Goal: Task Accomplishment & Management: Manage account settings

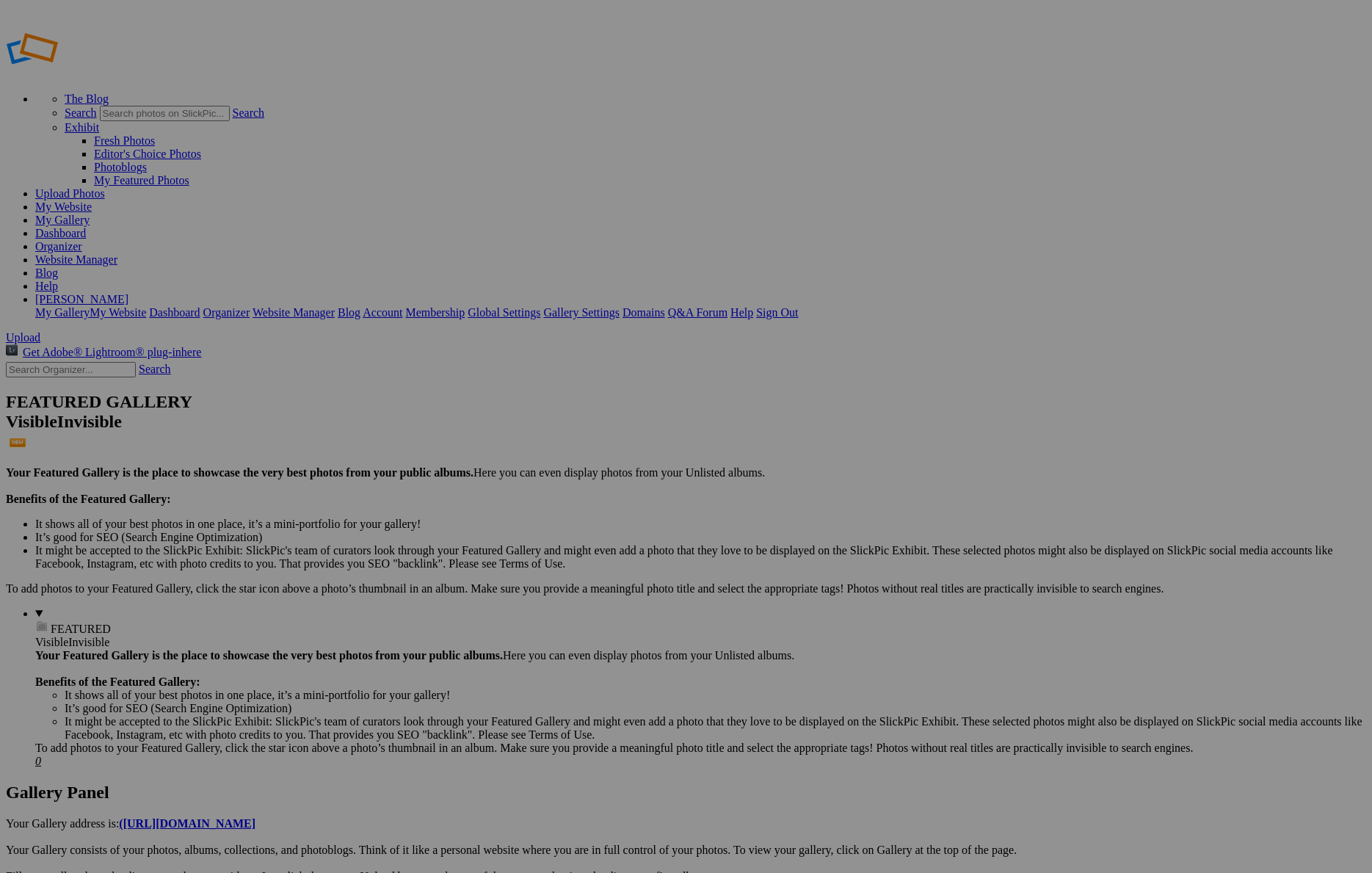
click at [553, 491] on span "Yes" at bounding box center [543, 492] width 17 height 13
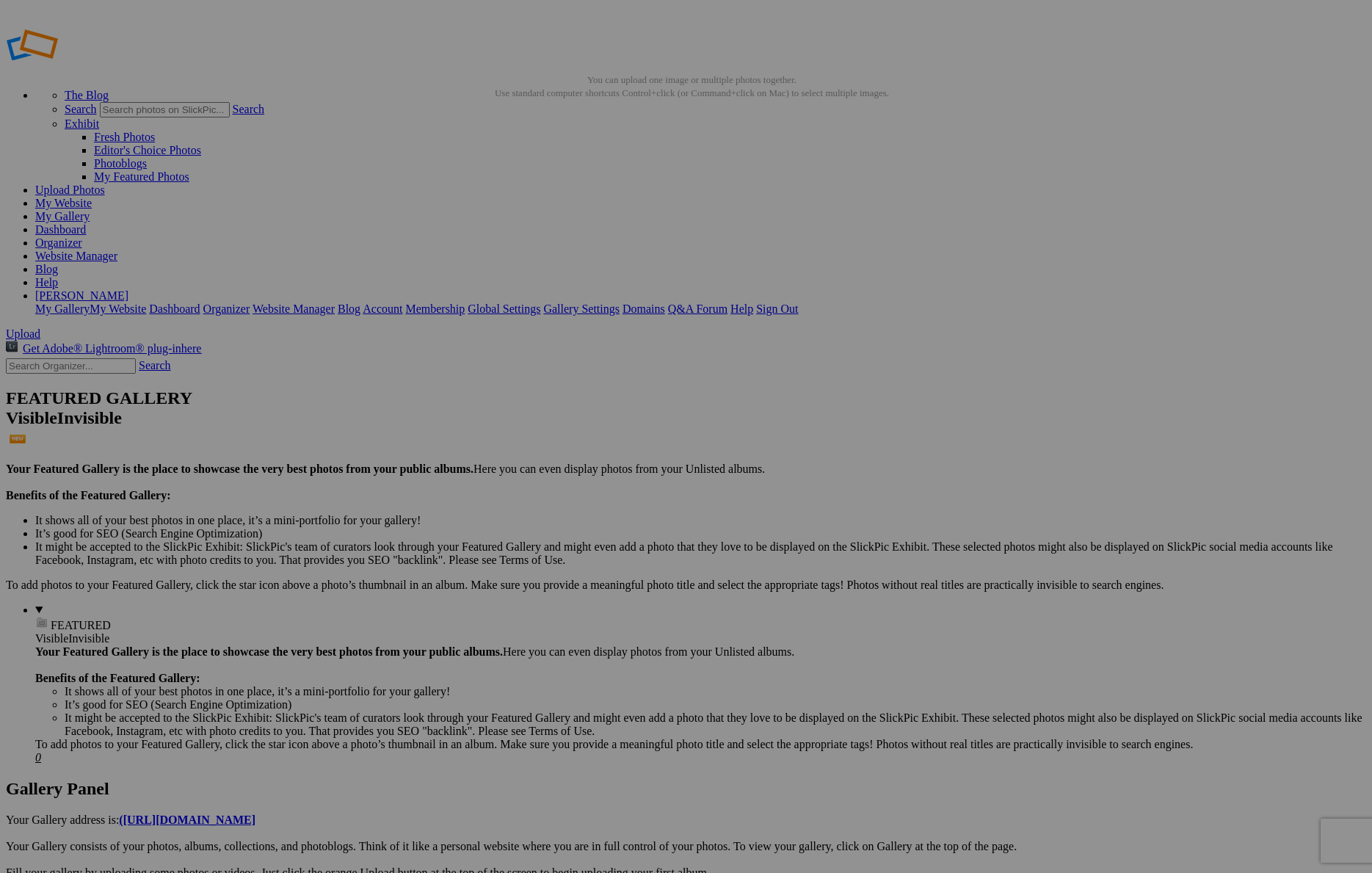
scroll to position [2, 0]
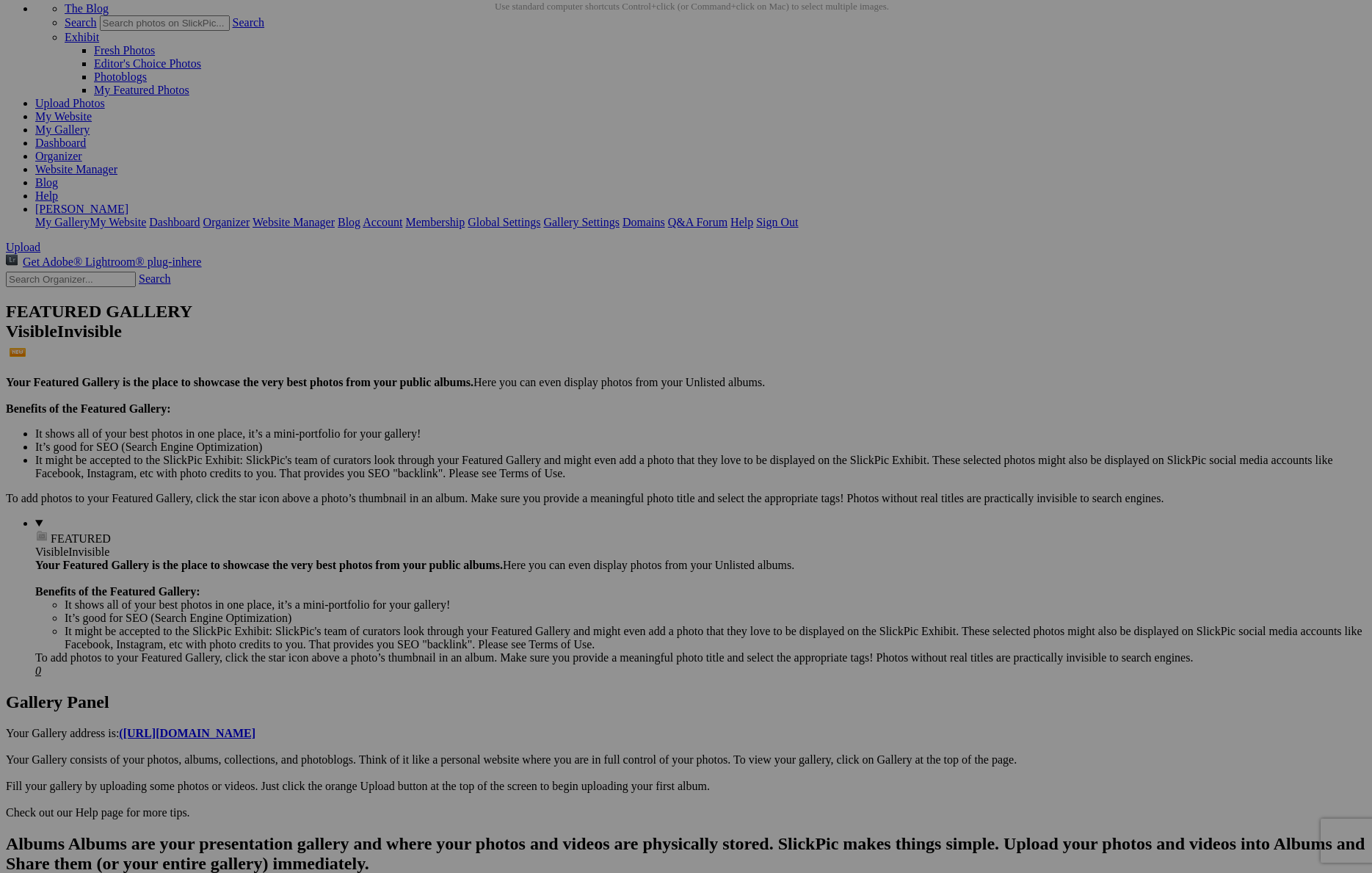
scroll to position [96, 0]
